Goal: Communication & Community: Share content

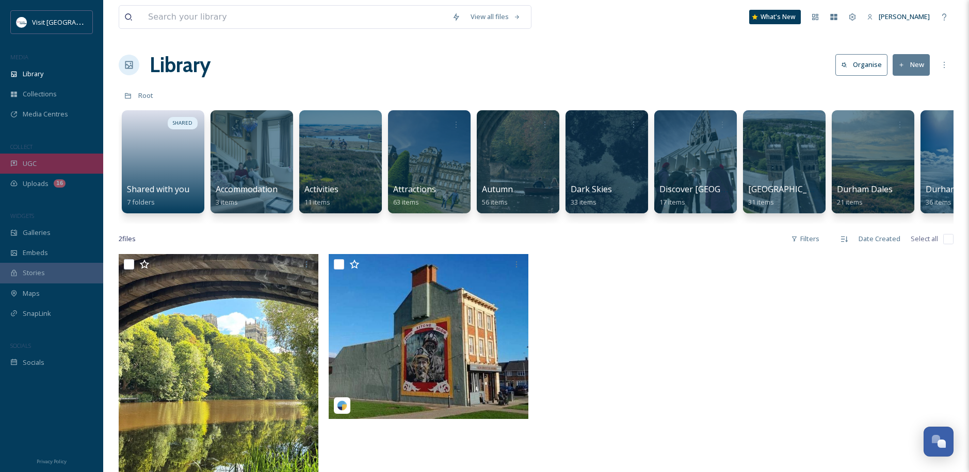
click at [39, 159] on div "UGC" at bounding box center [51, 164] width 103 height 20
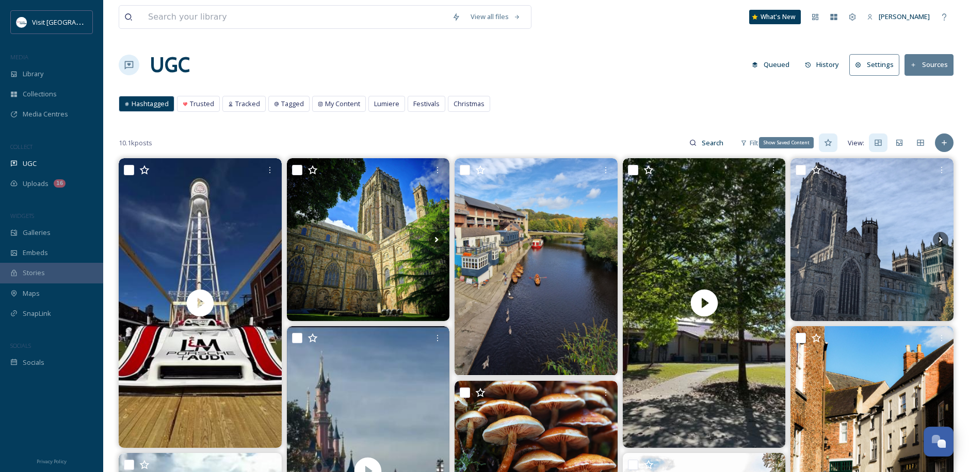
click at [831, 145] on icon at bounding box center [828, 143] width 8 height 8
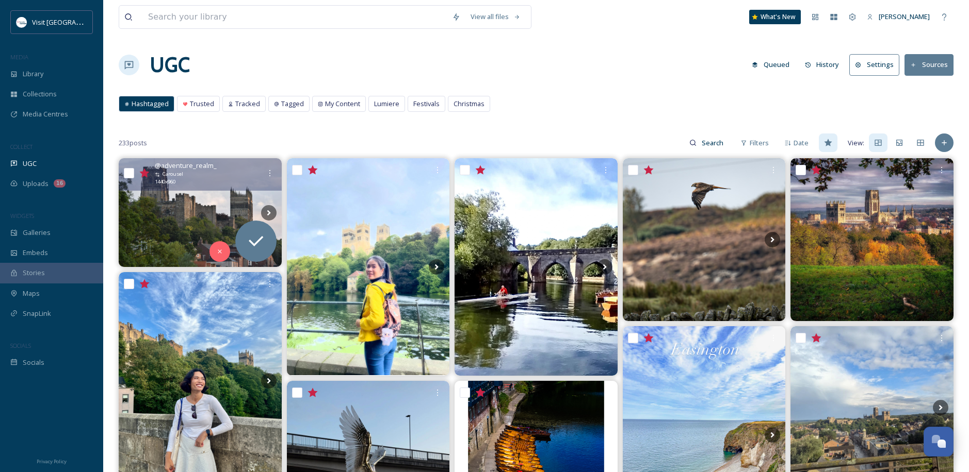
click at [201, 200] on img at bounding box center [200, 212] width 163 height 108
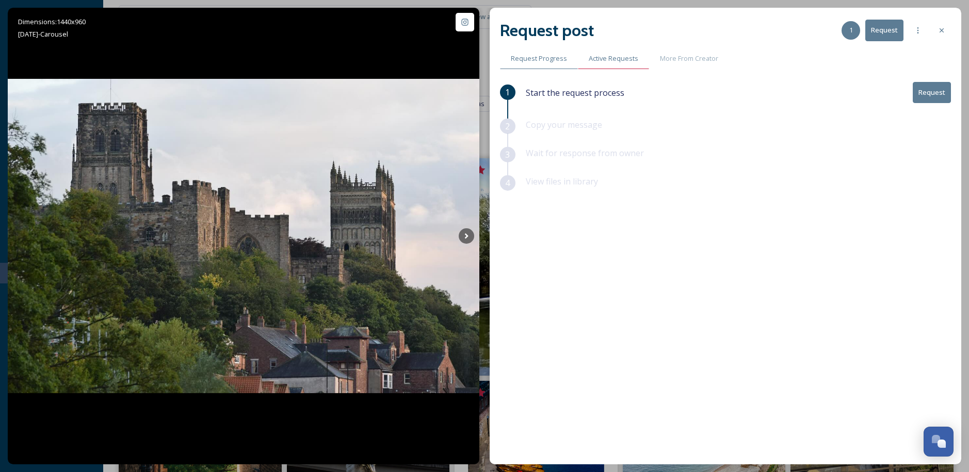
click at [620, 59] on span "Active Requests" at bounding box center [614, 59] width 50 height 10
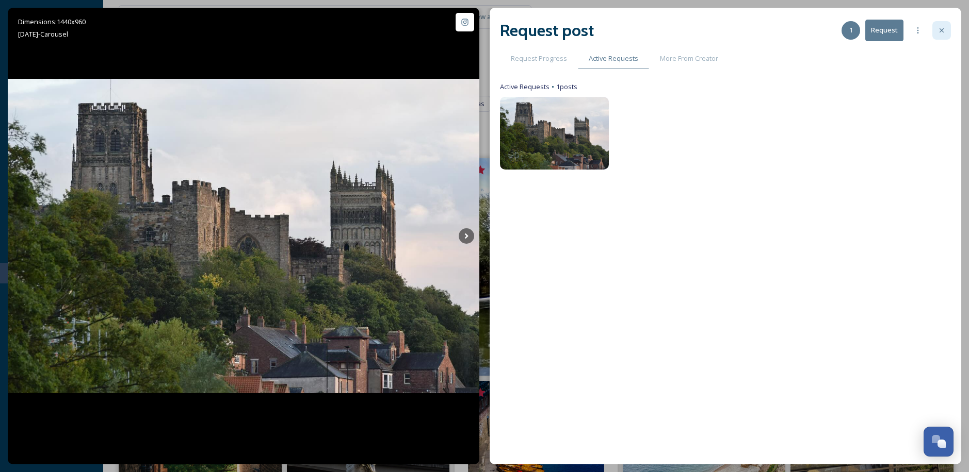
click at [941, 23] on div at bounding box center [941, 30] width 19 height 19
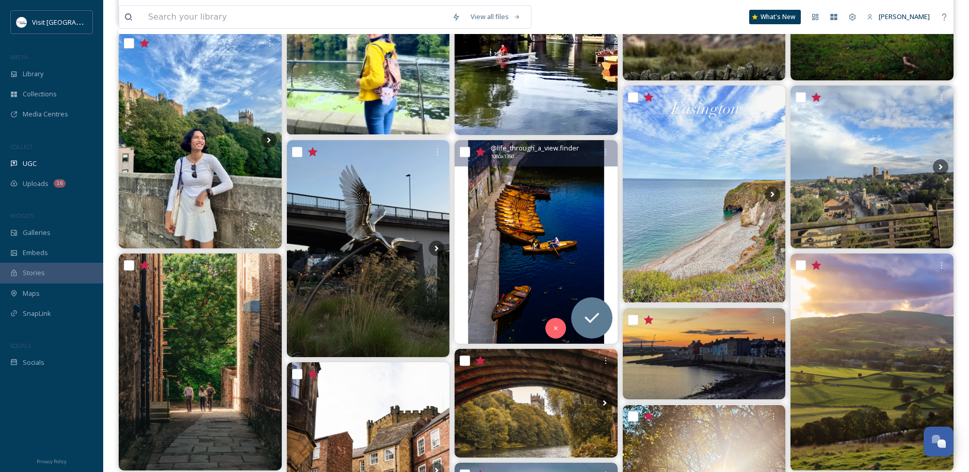
scroll to position [481, 0]
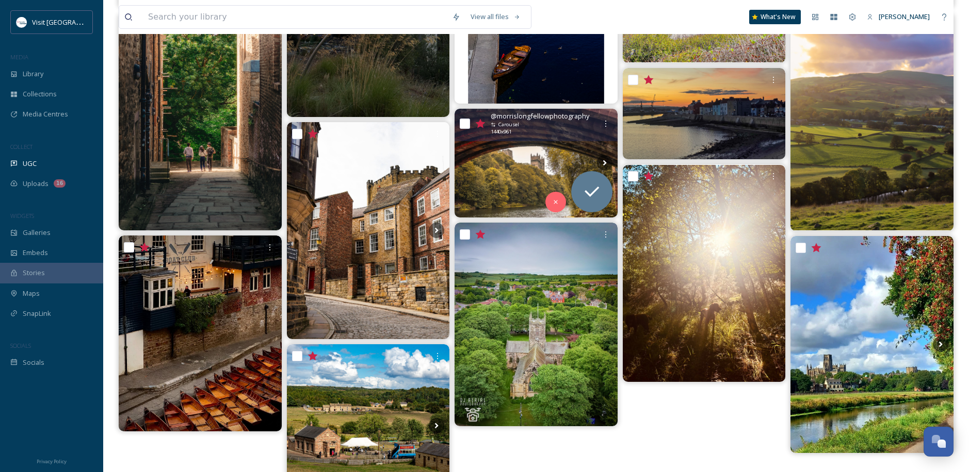
click at [544, 162] on img at bounding box center [535, 163] width 163 height 109
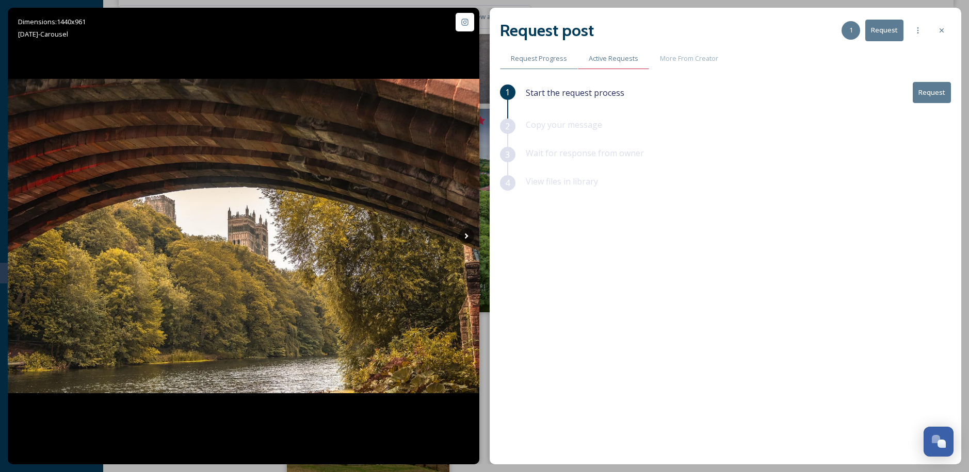
click at [622, 53] on div "Active Requests" at bounding box center [613, 58] width 71 height 21
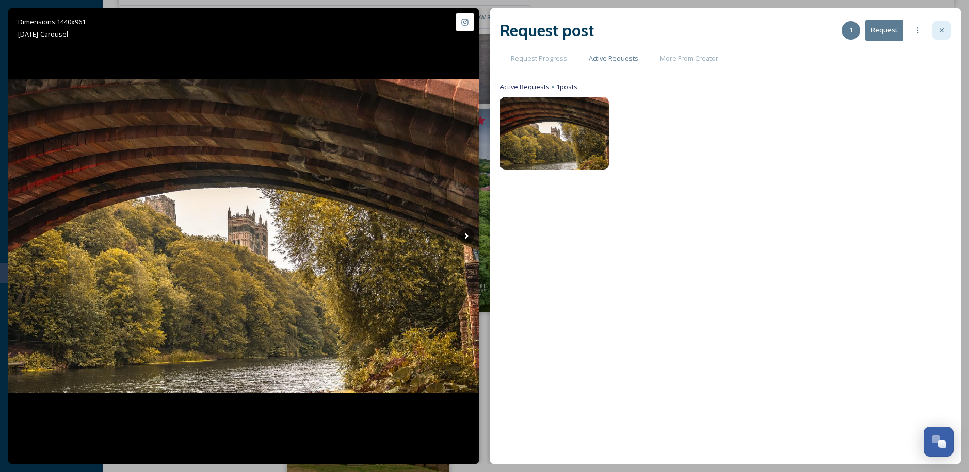
click at [934, 25] on div at bounding box center [941, 30] width 19 height 19
